Goal: Task Accomplishment & Management: Use online tool/utility

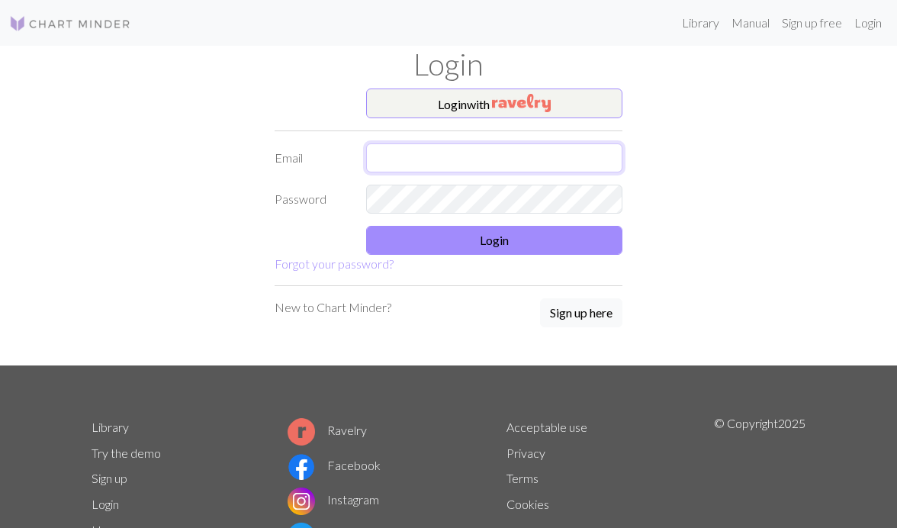
click at [515, 156] on input "text" at bounding box center [494, 157] width 256 height 29
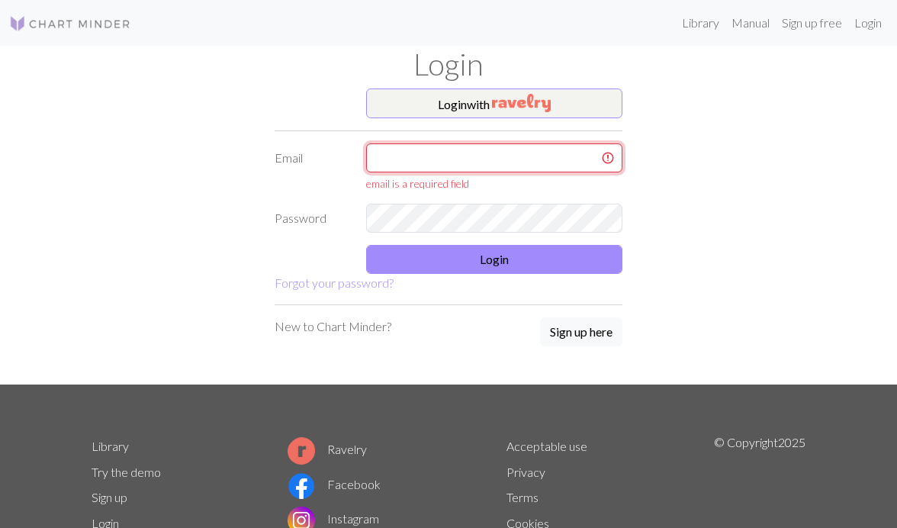
click at [503, 161] on input "text" at bounding box center [494, 157] width 256 height 29
type input "[EMAIL_ADDRESS][DOMAIN_NAME]"
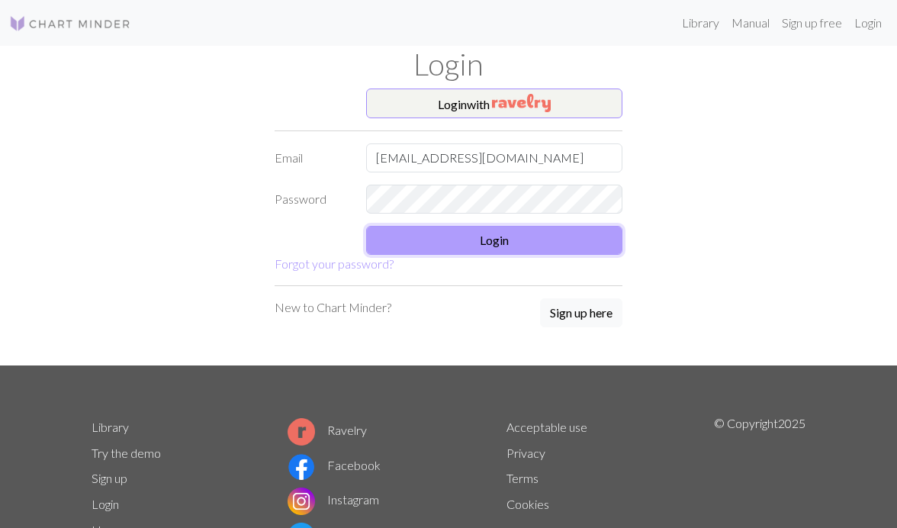
click at [523, 246] on button "Login" at bounding box center [494, 240] width 256 height 29
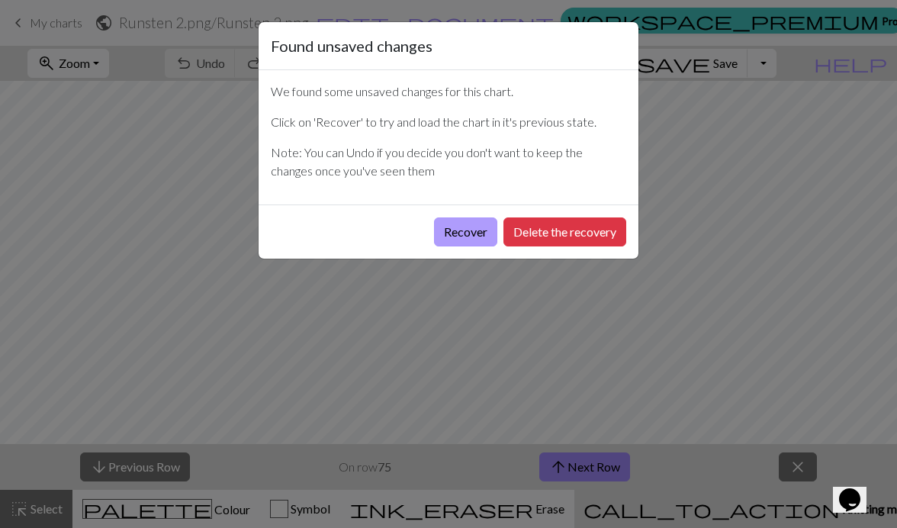
click at [462, 231] on button "Recover" at bounding box center [465, 231] width 63 height 29
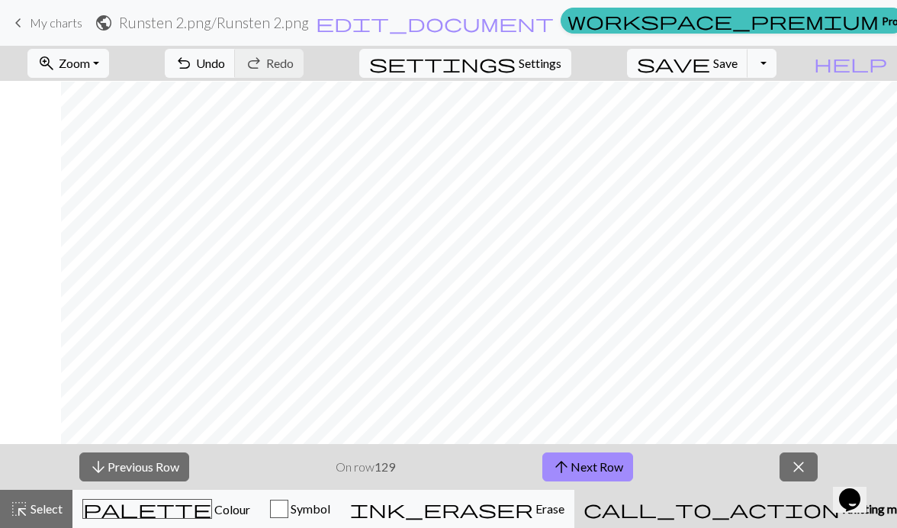
scroll to position [452, 526]
click at [590, 466] on button "arrow_upward Next Row" at bounding box center [587, 466] width 91 height 29
click at [590, 468] on button "arrow_upward Next Row" at bounding box center [587, 466] width 91 height 29
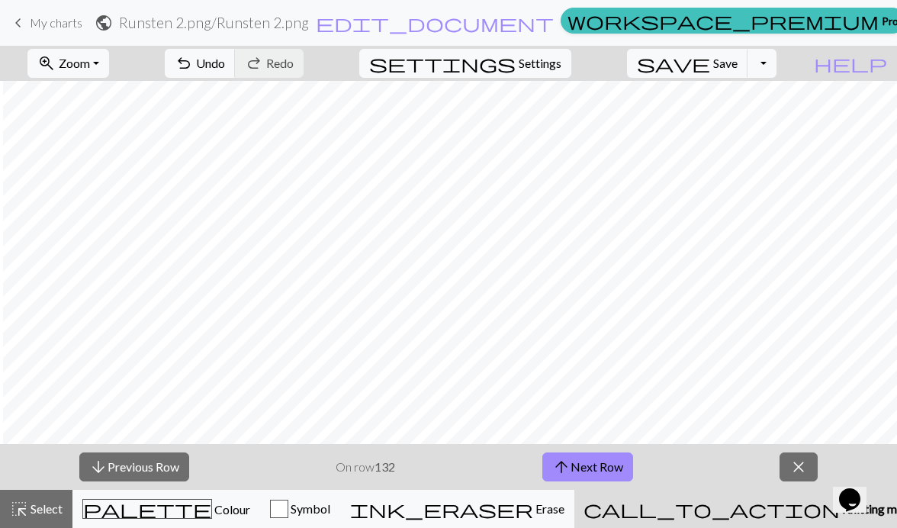
scroll to position [406, 381]
click at [572, 464] on button "arrow_upward Next Row" at bounding box center [587, 466] width 91 height 29
click at [604, 475] on button "arrow_upward Next Row" at bounding box center [587, 466] width 91 height 29
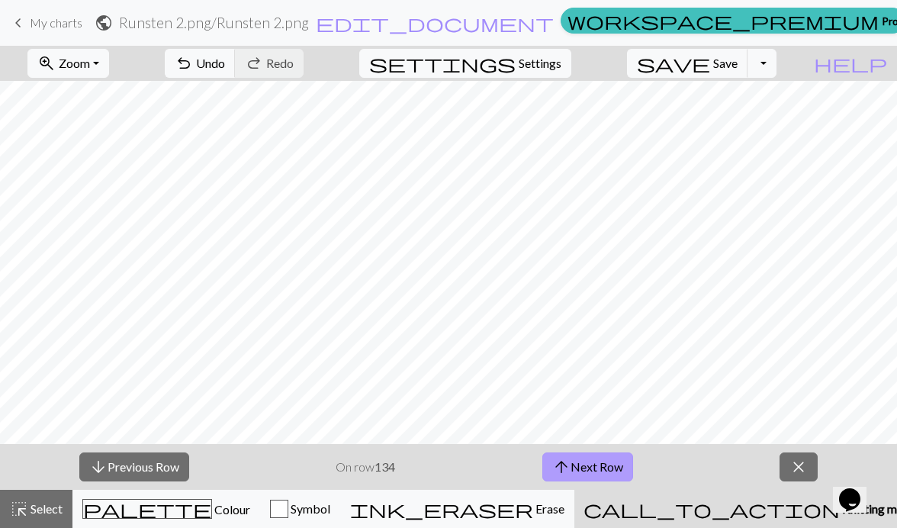
click at [582, 465] on button "arrow_upward Next Row" at bounding box center [587, 466] width 91 height 29
click at [615, 468] on button "arrow_upward Next Row" at bounding box center [587, 466] width 91 height 29
click at [738, 66] on span "Save" at bounding box center [725, 63] width 24 height 14
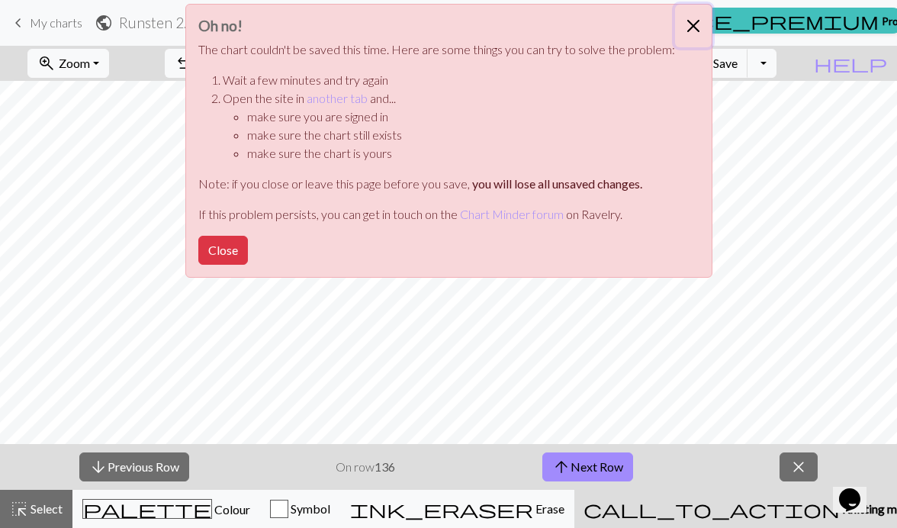
click at [682, 24] on button "Close" at bounding box center [693, 26] width 37 height 43
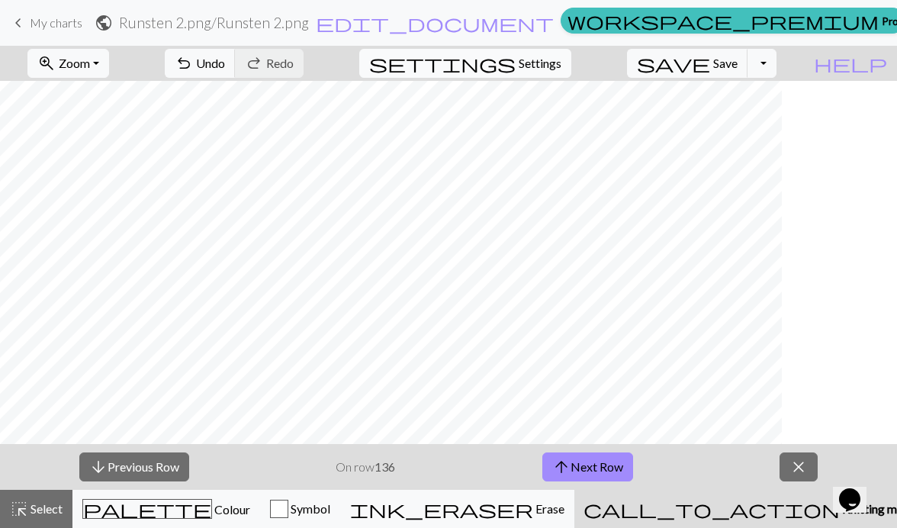
scroll to position [415, 382]
click at [615, 467] on button "arrow_upward Next Row" at bounding box center [587, 466] width 91 height 29
click at [635, 459] on div "arrow_downward Previous Row On row 137 arrow_upward Next Row close" at bounding box center [448, 467] width 897 height 46
click at [625, 459] on button "arrow_upward Next Row" at bounding box center [587, 466] width 91 height 29
